Goal: Task Accomplishment & Management: Manage account settings

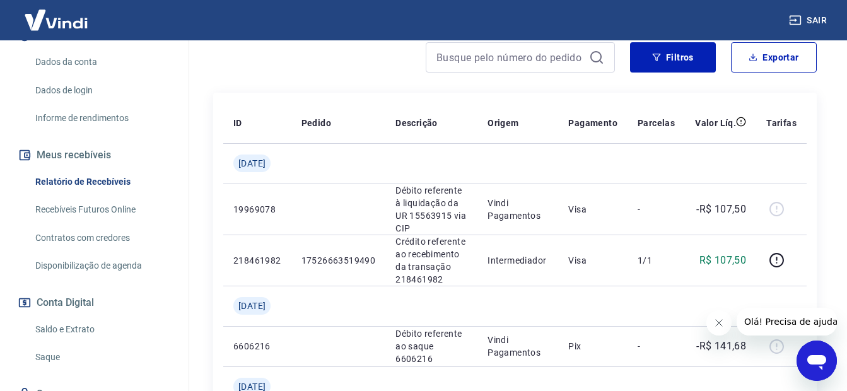
scroll to position [189, 0]
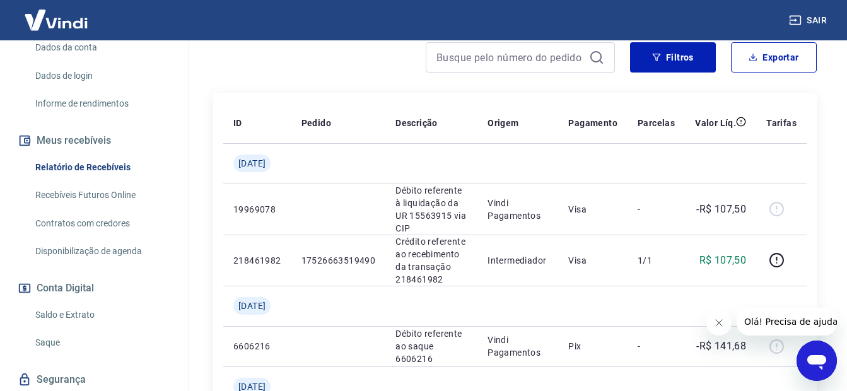
click at [70, 328] on link "Saldo e Extrato" at bounding box center [101, 315] width 143 height 26
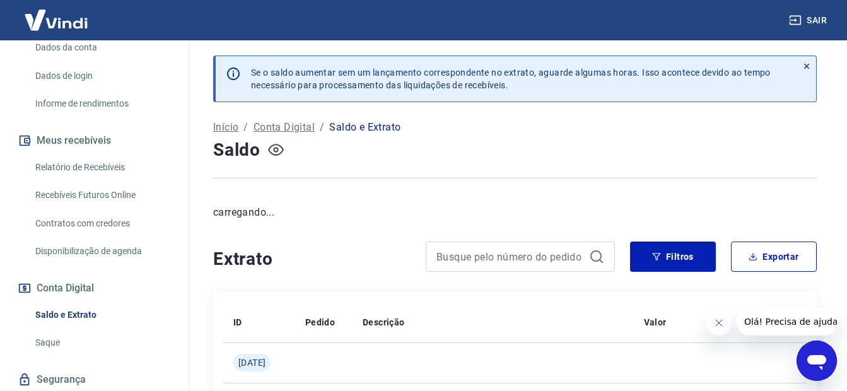
click at [272, 152] on icon "button" at bounding box center [276, 150] width 16 height 16
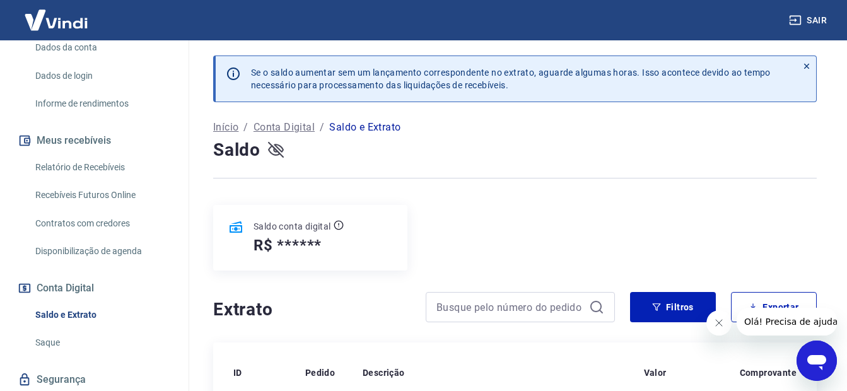
click at [275, 153] on icon "button" at bounding box center [276, 150] width 16 height 16
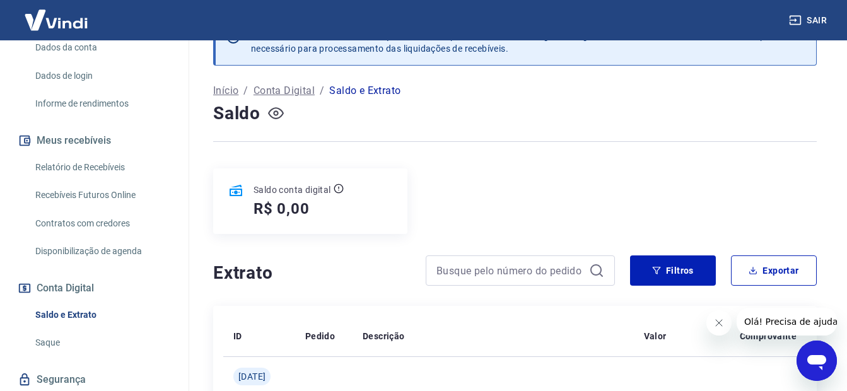
scroll to position [189, 0]
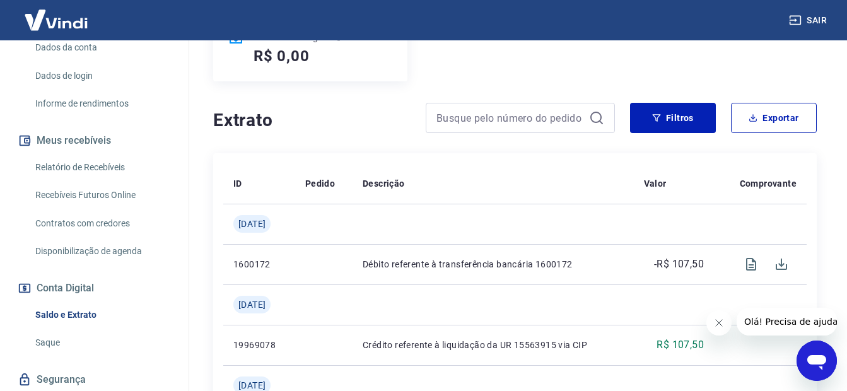
click at [44, 356] on link "Saque" at bounding box center [101, 343] width 143 height 26
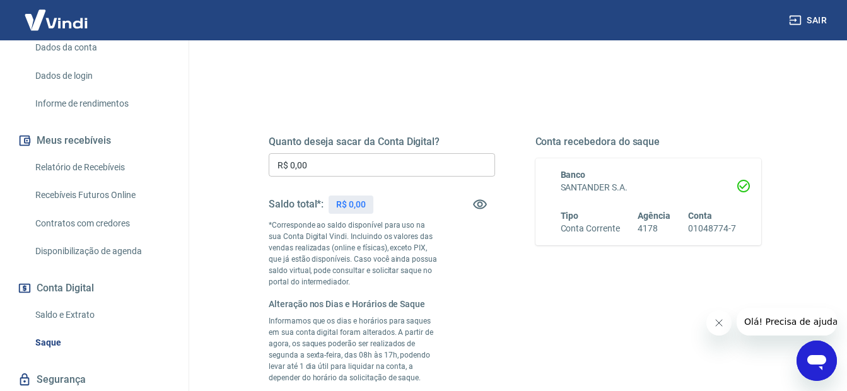
scroll to position [126, 0]
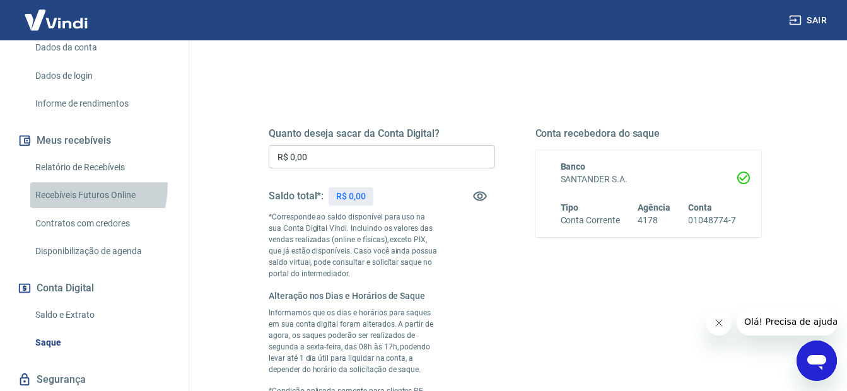
click at [69, 198] on link "Recebíveis Futuros Online" at bounding box center [101, 195] width 143 height 26
